Goal: Task Accomplishment & Management: Complete application form

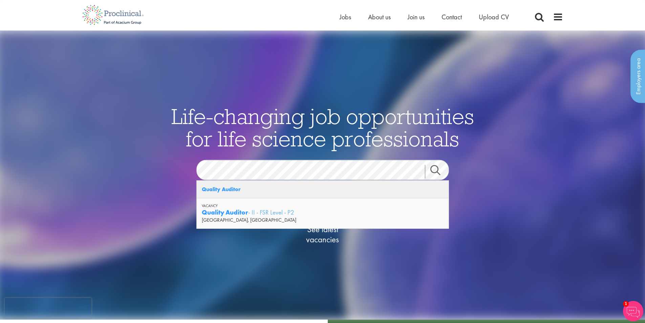
click at [233, 191] on strong "Quality Auditor" at bounding box center [221, 189] width 39 height 7
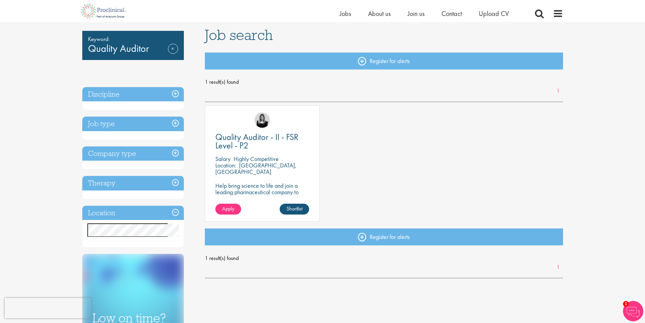
scroll to position [46, 0]
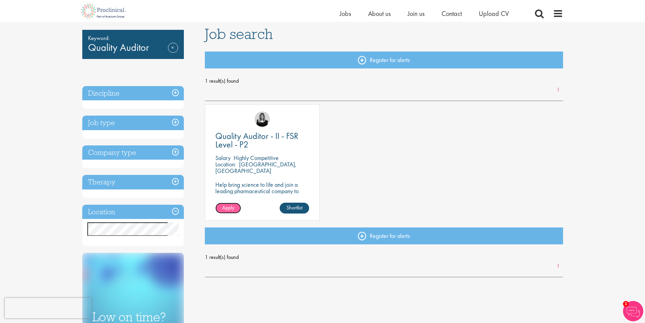
click at [233, 209] on span "Apply" at bounding box center [228, 207] width 12 height 7
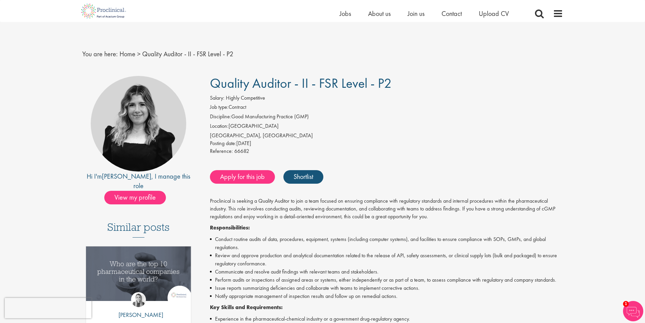
scroll to position [294, 0]
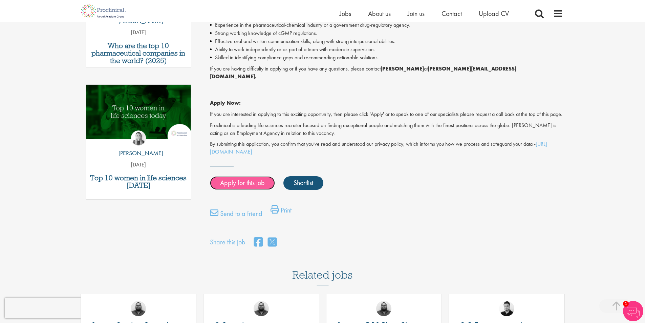
click at [241, 184] on link "Apply for this job" at bounding box center [242, 183] width 65 height 14
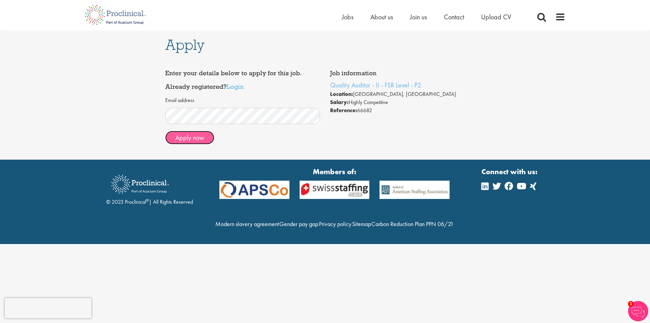
click at [198, 137] on button "Apply now" at bounding box center [189, 138] width 49 height 14
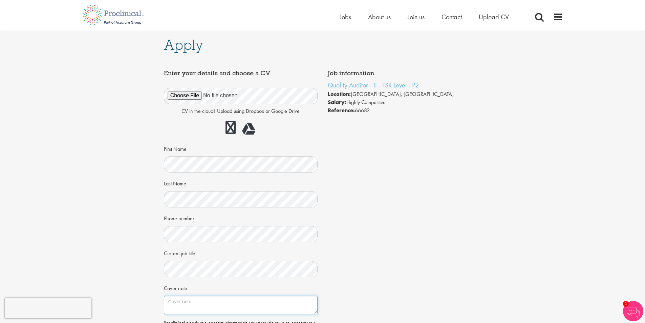
click at [173, 304] on textarea "Cover note" at bounding box center [241, 305] width 154 height 18
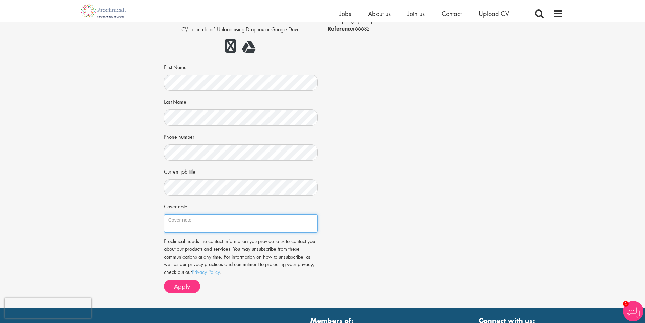
scroll to position [78, 0]
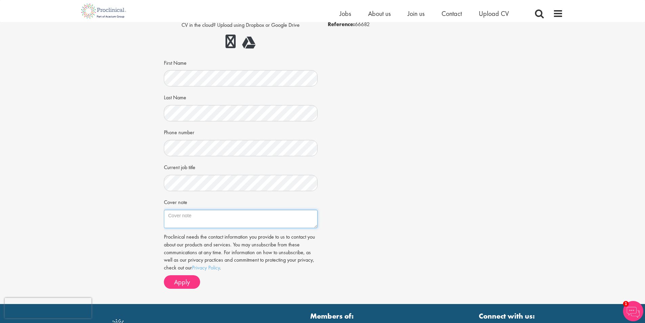
click at [191, 219] on textarea "Cover note" at bounding box center [241, 219] width 154 height 18
paste textarea "Dear Hiring Manager, I hope you're doing well. I'm writing to apply for the Sen…"
click at [266, 215] on textarea "Dear Hiring Manager, I hope you're doing well. I'm writing to apply for the Sen…" at bounding box center [241, 219] width 154 height 18
type textarea "Dear Hiring Manager, I hope you're doing well. I'm writing to apply for the Qua…"
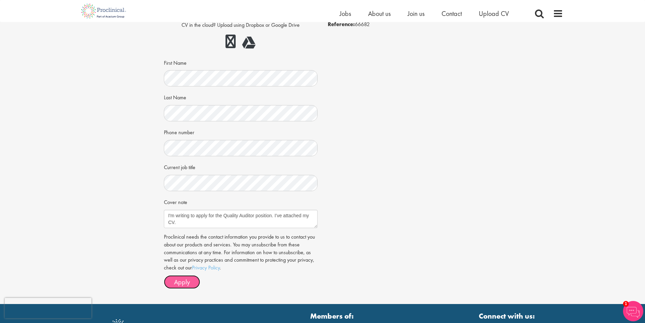
click at [186, 281] on span "Apply" at bounding box center [182, 281] width 16 height 9
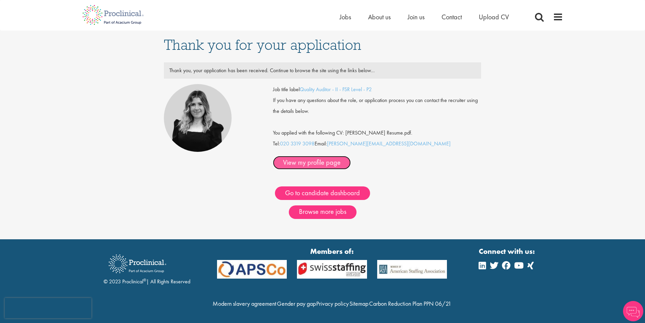
click at [351, 156] on link "View my profile page" at bounding box center [312, 163] width 78 height 14
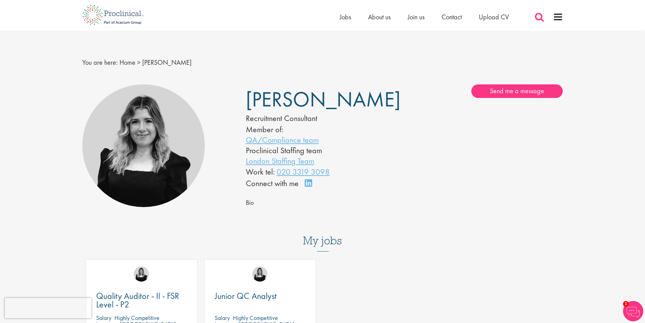
click at [541, 17] on span at bounding box center [539, 17] width 10 height 10
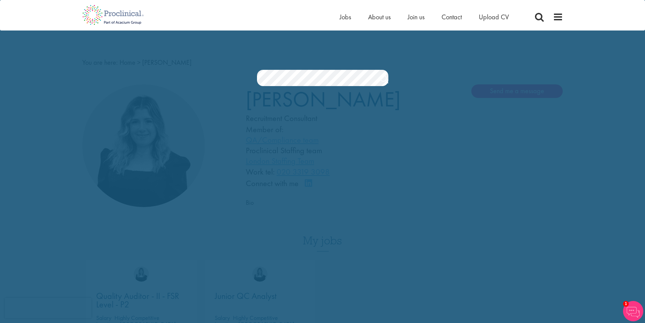
click at [384, 80] on link "Search" at bounding box center [384, 80] width 8 height 14
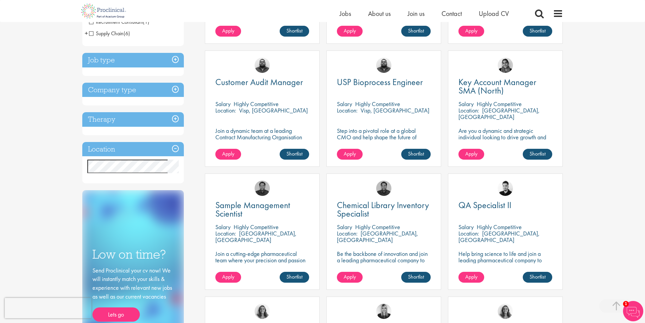
scroll to position [223, 0]
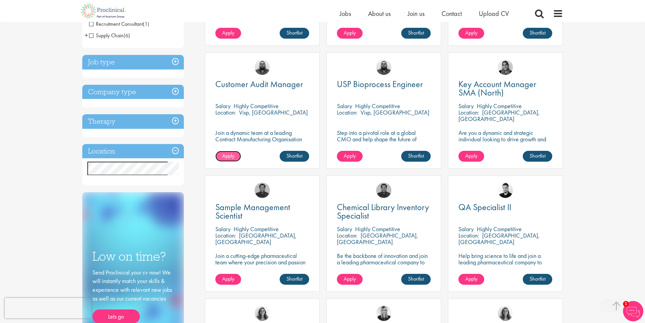
click at [231, 154] on span "Apply" at bounding box center [228, 155] width 12 height 7
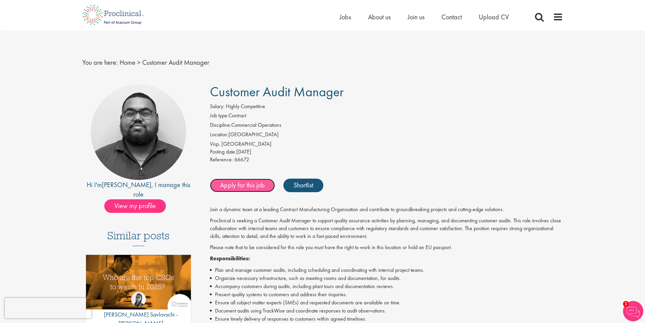
click at [245, 185] on link "Apply for this job" at bounding box center [242, 185] width 65 height 14
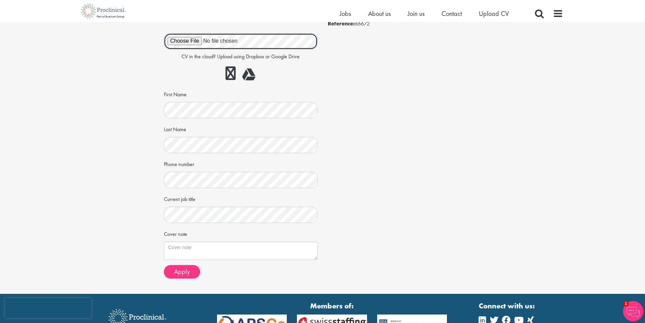
scroll to position [79, 0]
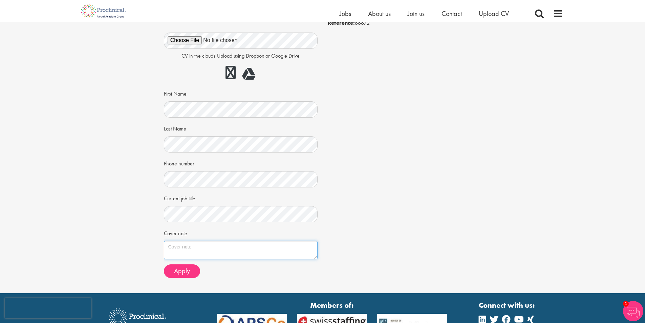
click at [208, 246] on textarea "Cover note" at bounding box center [241, 250] width 154 height 18
paste textarea "Dear Hiring Manager, I hope you're doing well. I'm writing to apply for the Sen…"
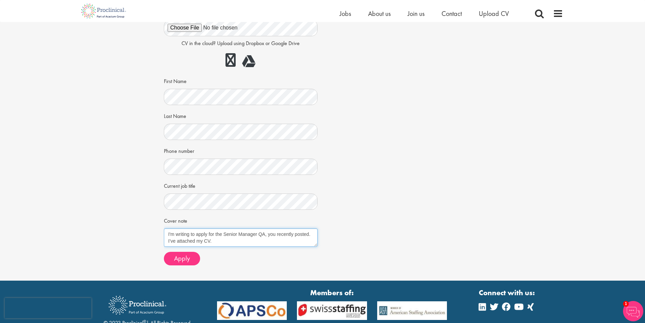
scroll to position [92, 0]
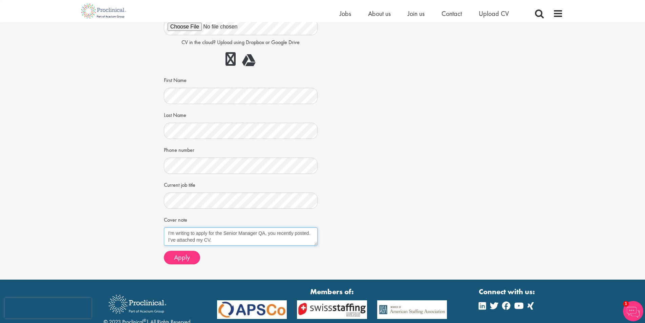
click at [236, 233] on textarea "Dear Hiring Manager, I hope you're doing well. I'm writing to apply for the Sen…" at bounding box center [241, 236] width 154 height 18
type textarea "Dear Hiring Manager, I hope you're doing well. I'm writing to apply for the Cus…"
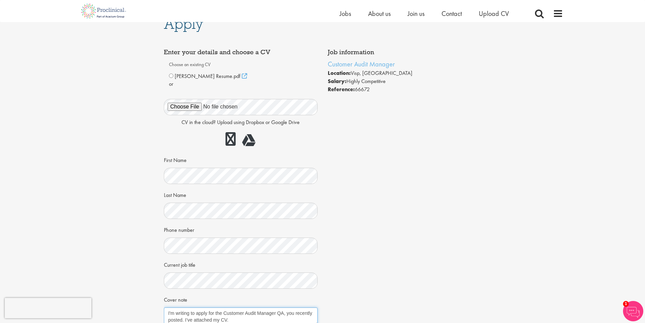
scroll to position [0, 0]
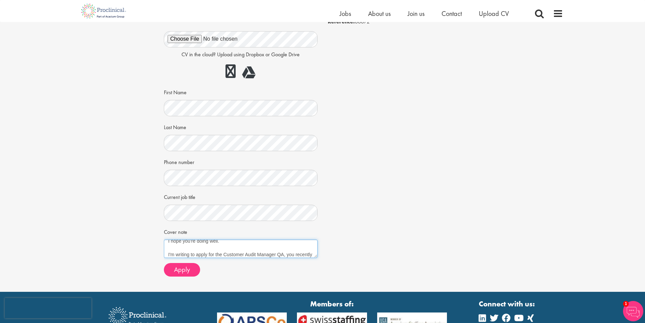
scroll to position [14, 0]
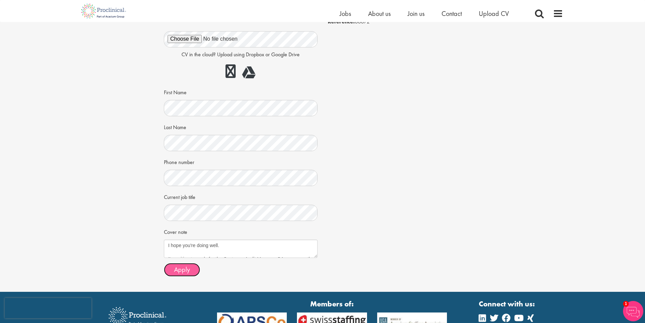
click at [179, 271] on span "Apply" at bounding box center [182, 269] width 16 height 9
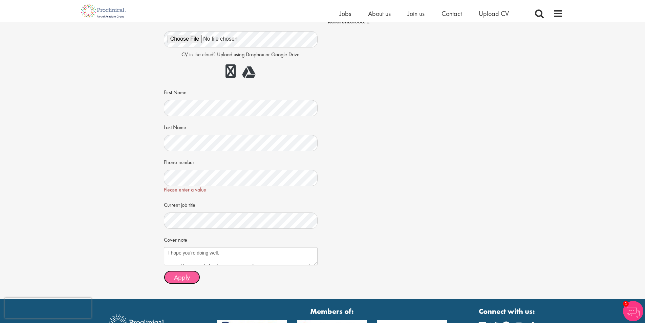
click at [186, 278] on span "Apply" at bounding box center [182, 277] width 16 height 9
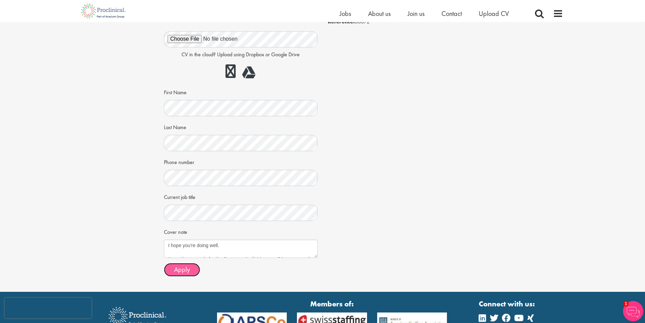
click at [189, 271] on span "Apply" at bounding box center [182, 269] width 16 height 9
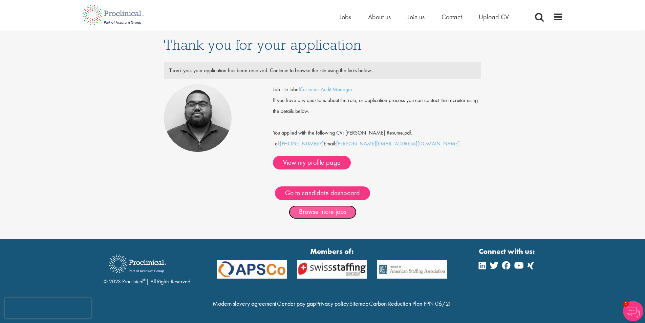
click at [320, 205] on link "Browse more jobs" at bounding box center [323, 212] width 68 height 14
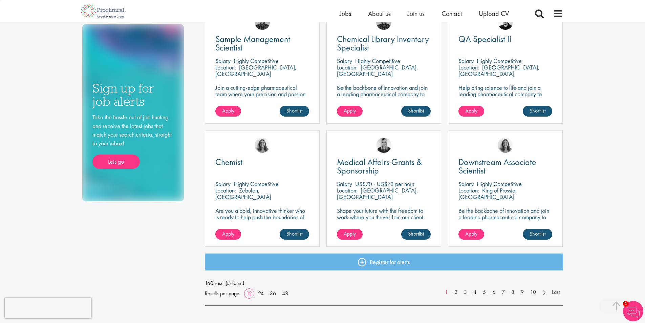
scroll to position [397, 0]
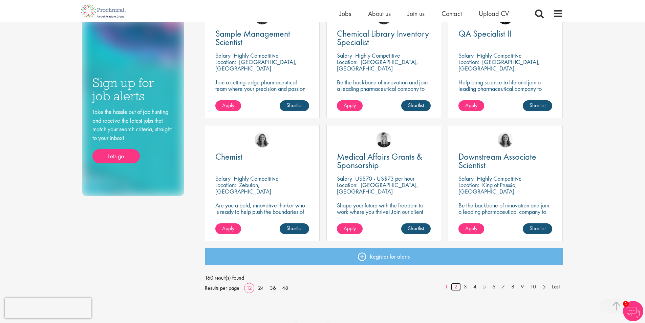
click at [456, 287] on link "2" at bounding box center [456, 287] width 10 height 8
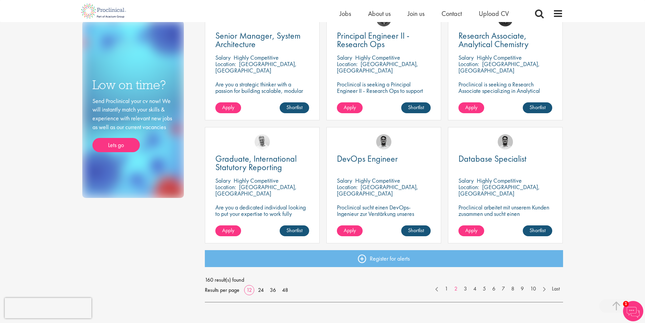
scroll to position [397, 0]
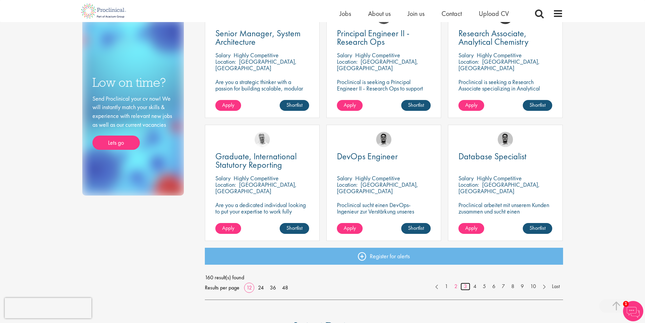
click at [465, 287] on link "3" at bounding box center [466, 286] width 10 height 8
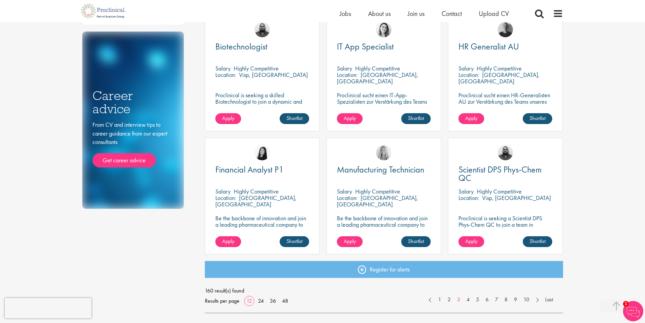
scroll to position [386, 0]
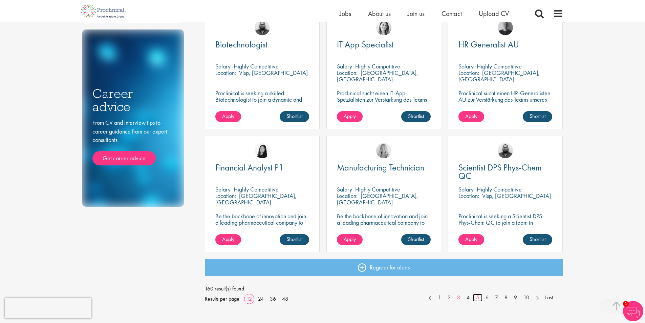
click at [478, 297] on link "5" at bounding box center [478, 298] width 10 height 8
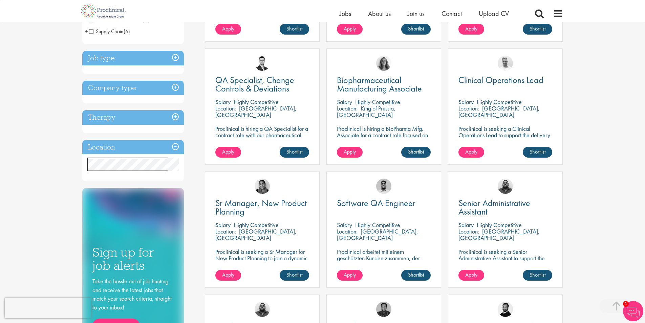
scroll to position [230, 0]
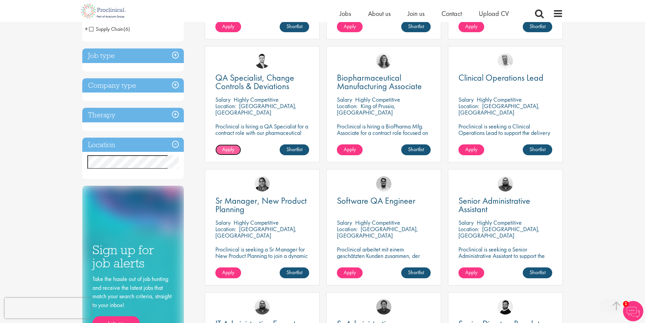
click at [232, 148] on span "Apply" at bounding box center [228, 149] width 12 height 7
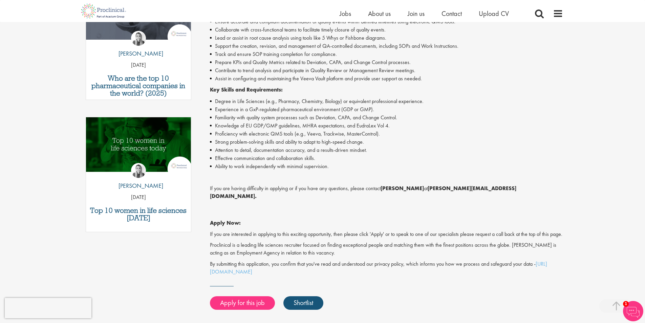
scroll to position [262, 0]
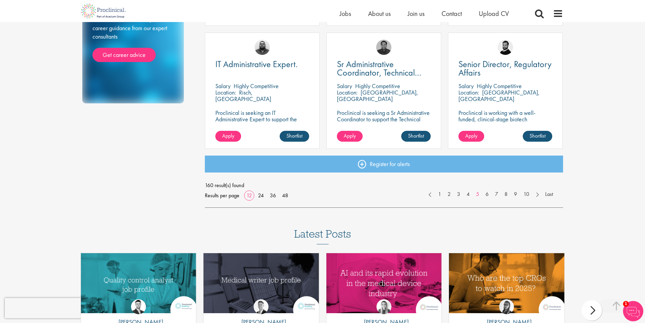
scroll to position [490, 0]
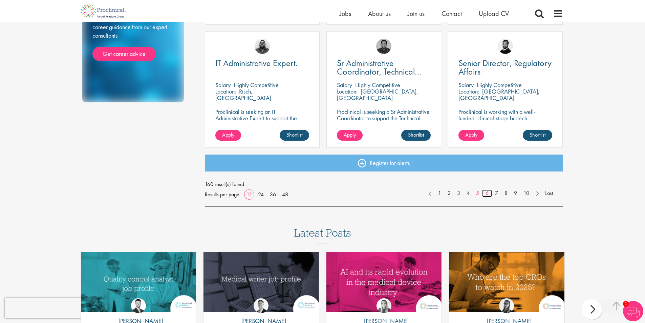
click at [488, 193] on link "6" at bounding box center [487, 193] width 10 height 8
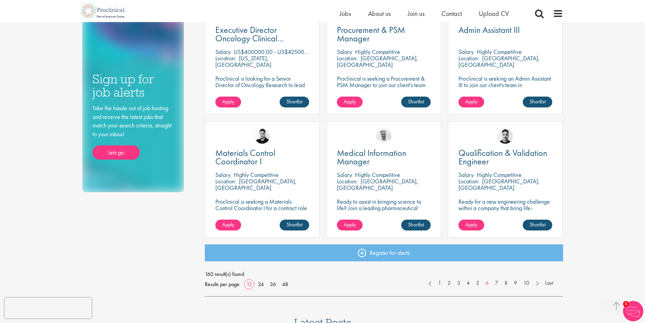
scroll to position [406, 0]
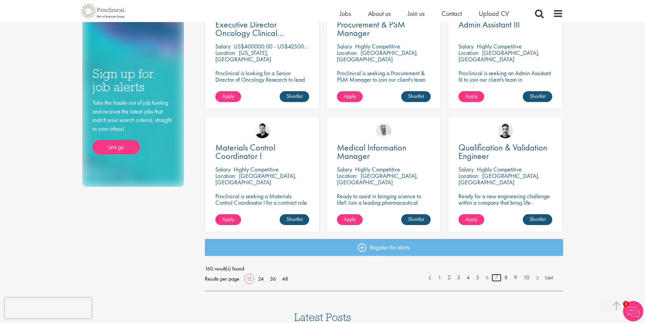
click at [495, 276] on link "7" at bounding box center [497, 278] width 10 height 8
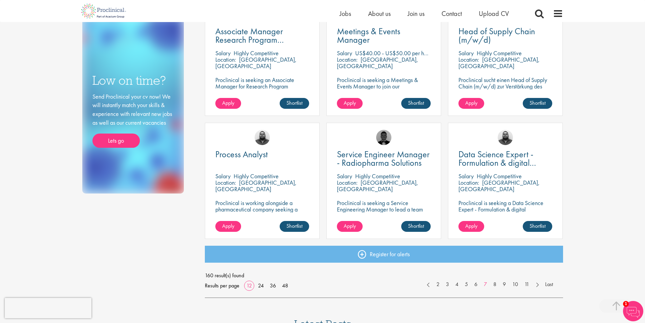
scroll to position [429, 0]
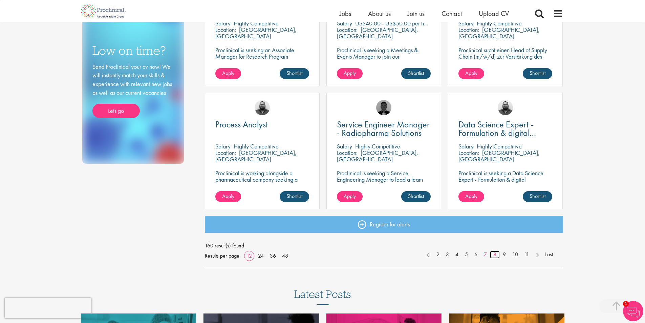
click at [494, 255] on link "8" at bounding box center [495, 255] width 10 height 8
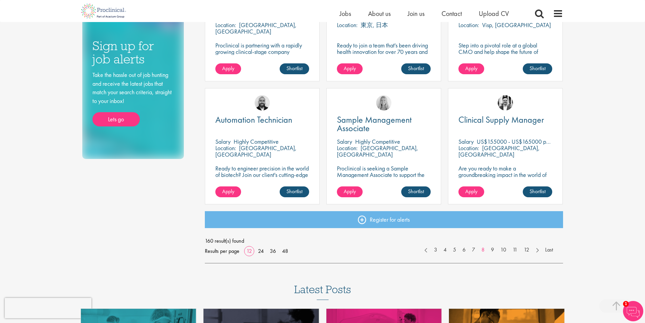
scroll to position [434, 0]
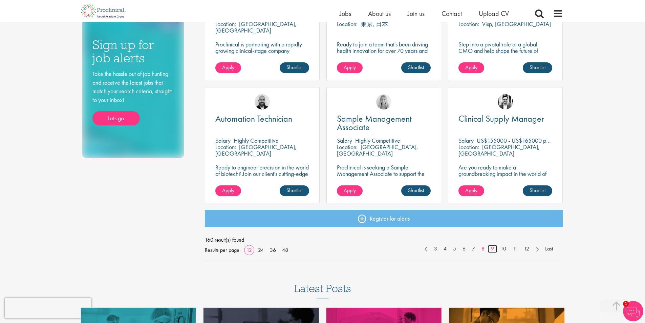
click at [493, 248] on link "9" at bounding box center [493, 249] width 10 height 8
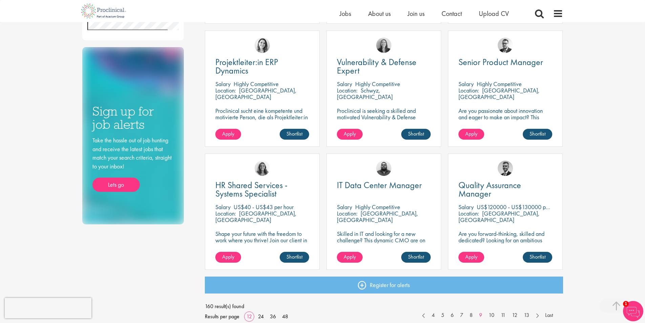
scroll to position [360, 0]
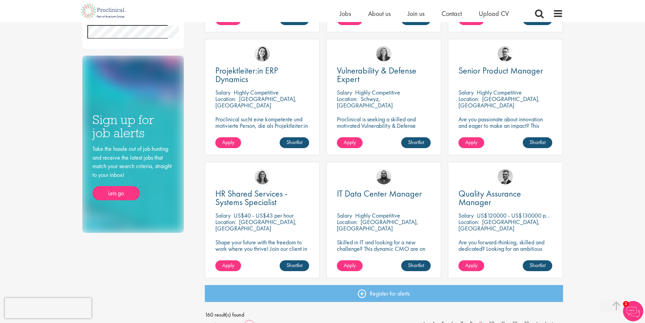
drag, startPoint x: 645, startPoint y: 209, endPoint x: 641, endPoint y: 261, distance: 51.9
click at [641, 264] on div "You are here: Home > Job search Discipline Biometrics (1) - + Statistics (1) Bu…" at bounding box center [322, 82] width 645 height 884
click at [620, 168] on div "You are here: Home > Job search Discipline Biometrics (1) - + Statistics (1) Bu…" at bounding box center [322, 82] width 645 height 884
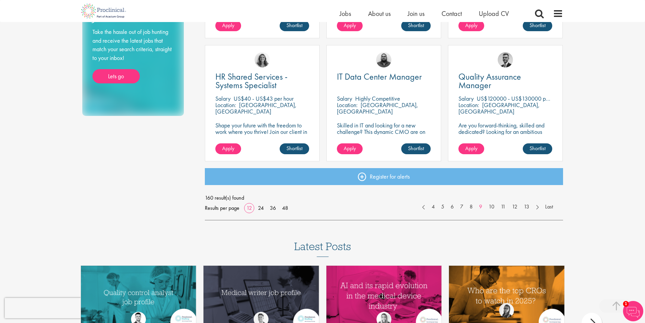
scroll to position [477, 0]
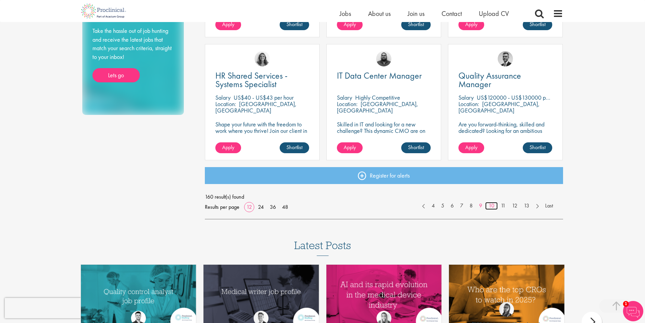
click at [494, 205] on link "10" at bounding box center [491, 206] width 13 height 8
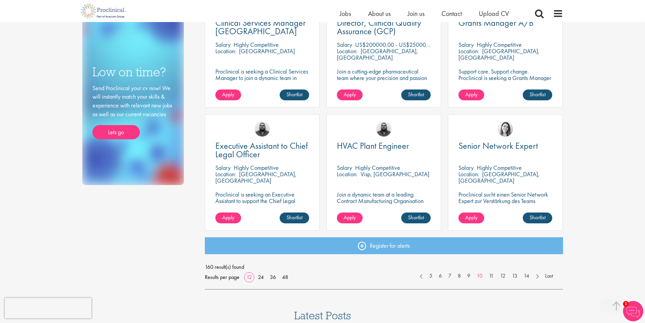
scroll to position [398, 0]
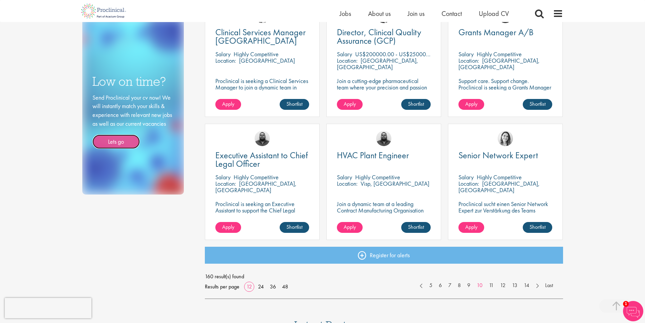
click at [119, 143] on link "Lets go" at bounding box center [115, 141] width 47 height 14
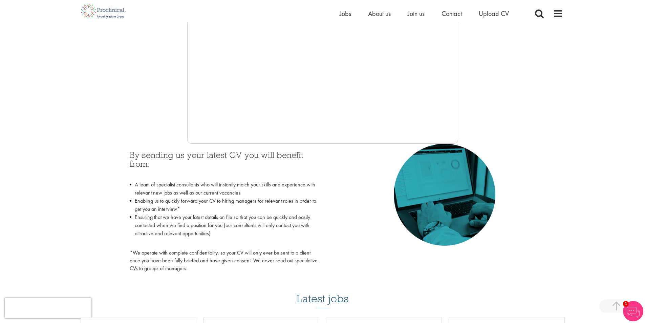
scroll to position [199, 0]
